Goal: Transaction & Acquisition: Download file/media

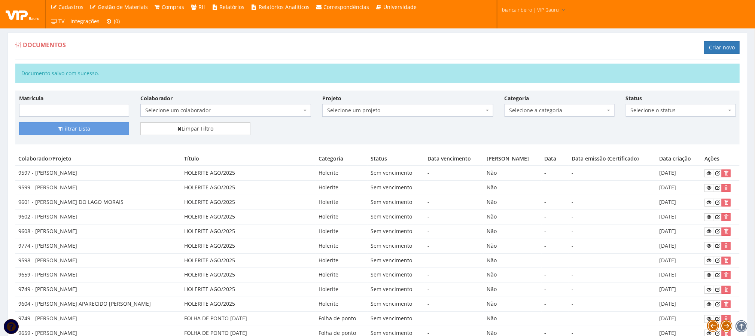
click at [280, 47] on div "Documentos Criar novo" at bounding box center [377, 48] width 725 height 22
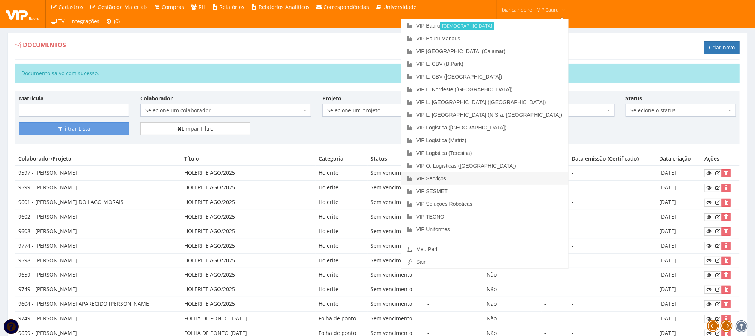
click at [522, 179] on link "VIP Serviços" at bounding box center [484, 178] width 167 height 13
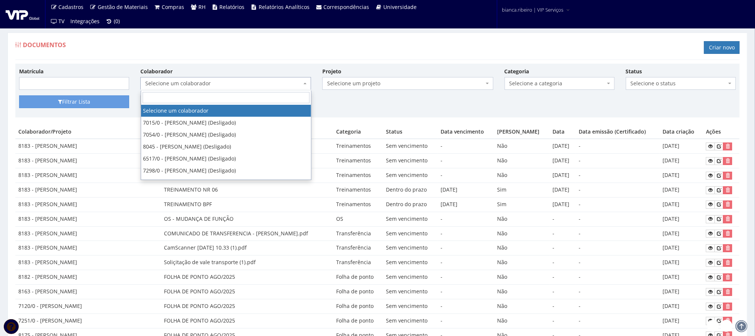
click at [275, 82] on span "Selecione um colaborador" at bounding box center [223, 83] width 157 height 7
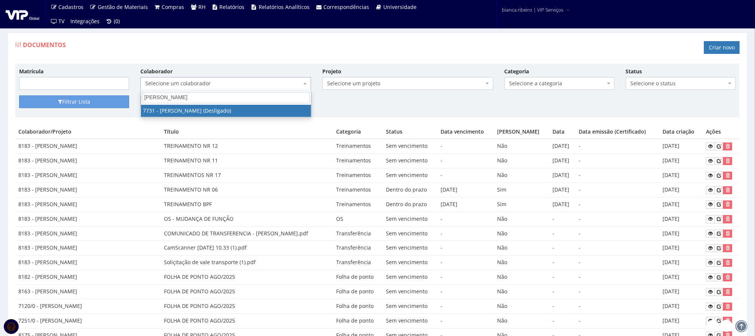
type input "felipe camargo"
select select "2308"
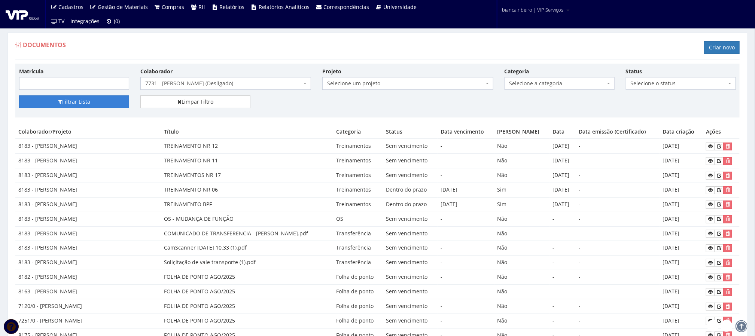
click at [103, 98] on button "Filtrar Lista" at bounding box center [74, 101] width 110 height 13
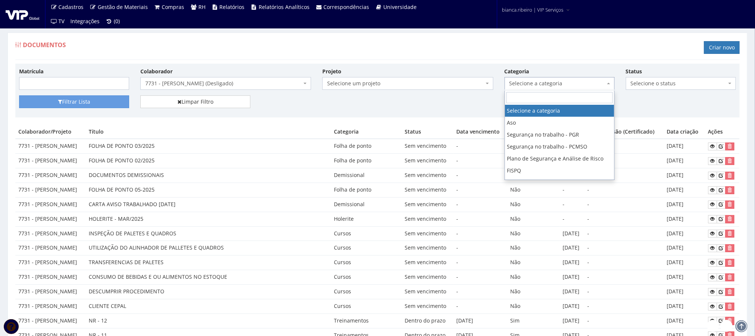
click at [526, 84] on span "Selecione a categoria" at bounding box center [558, 83] width 96 height 7
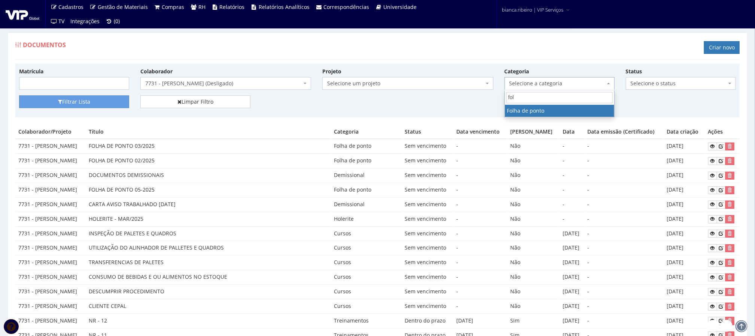
type input "fol"
select select "folha_ponto"
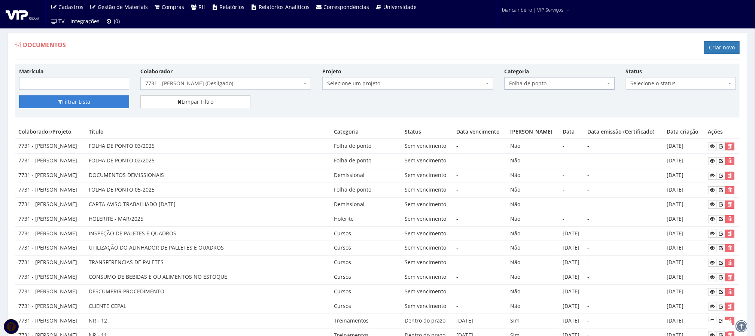
click at [115, 99] on button "Filtrar Lista" at bounding box center [74, 101] width 110 height 13
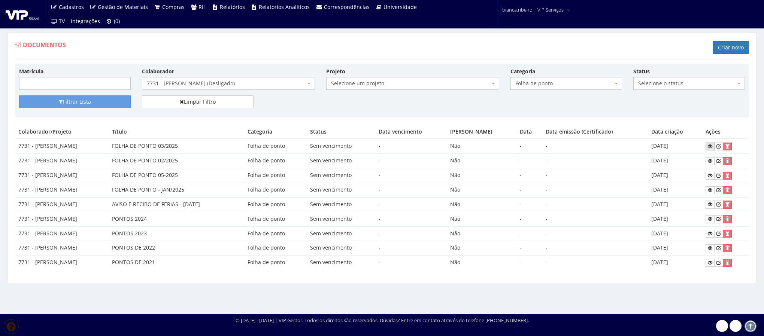
click at [710, 149] on icon at bounding box center [710, 146] width 4 height 5
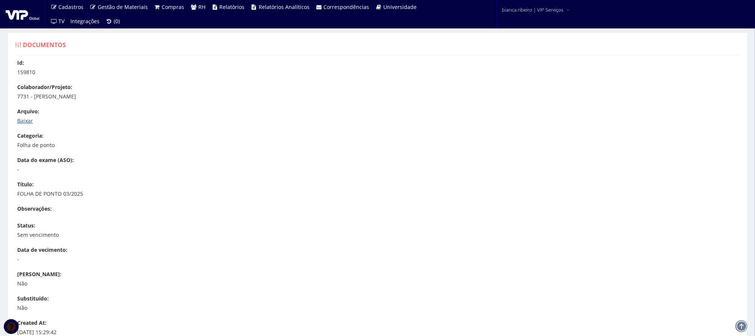
click at [25, 119] on link "Baixar" at bounding box center [25, 120] width 16 height 7
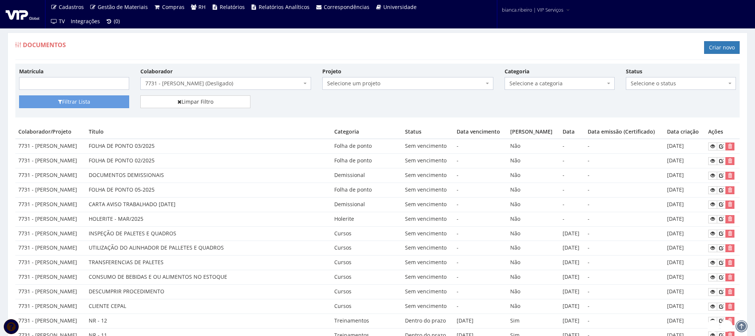
select select "folha_ponto"
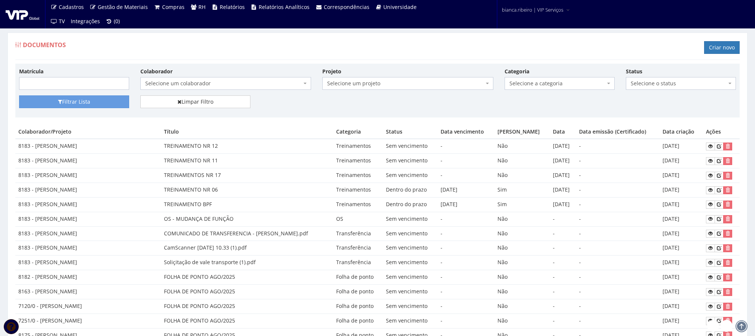
select select "2308"
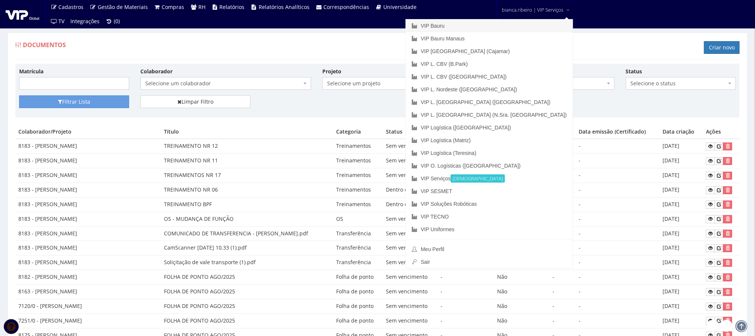
click at [517, 22] on link "VIP Bauru" at bounding box center [489, 25] width 167 height 13
